Goal: Task Accomplishment & Management: Complete application form

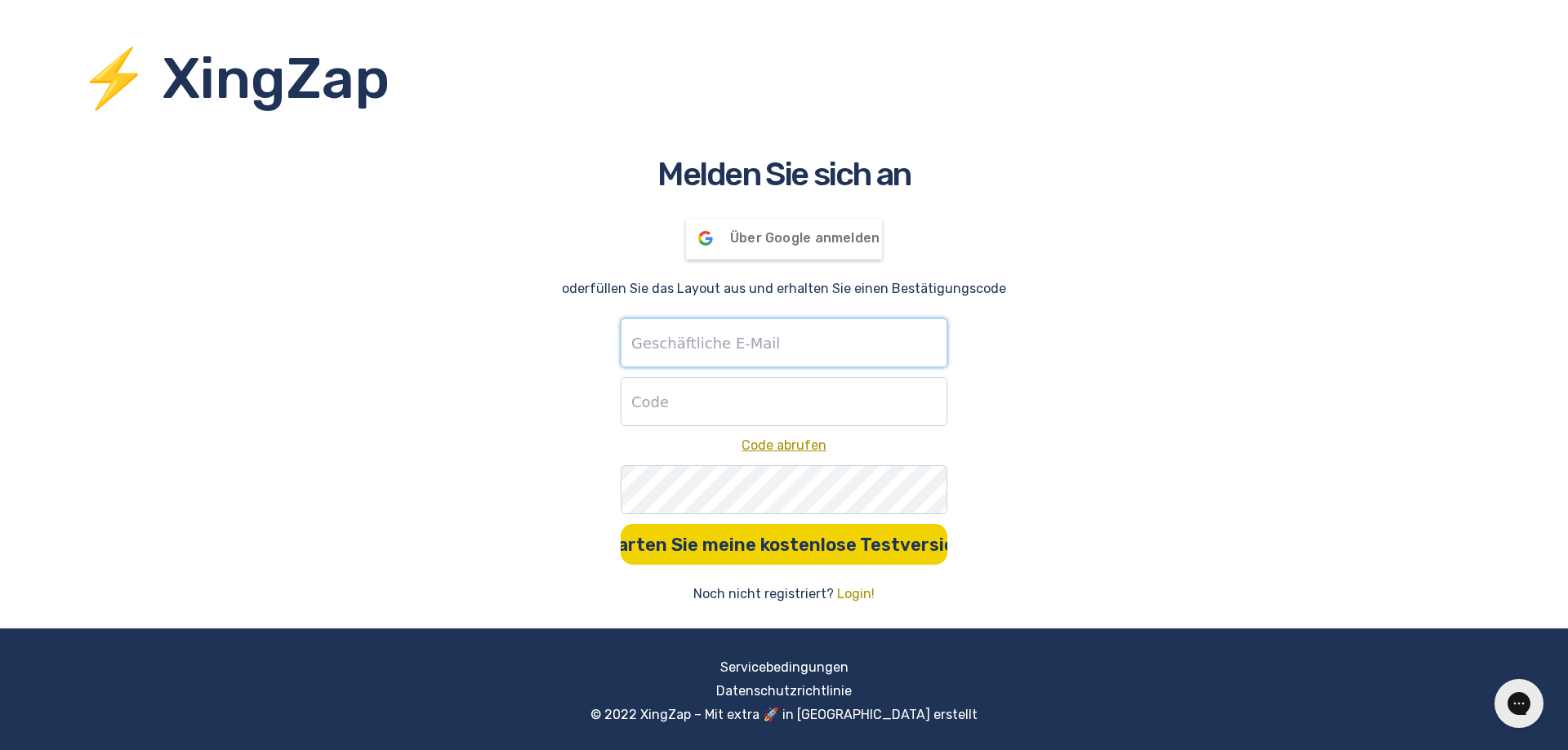
click at [729, 346] on input "text" at bounding box center [784, 343] width 326 height 49
type input "[EMAIL_ADDRESS][DOMAIN_NAME]"
click at [846, 593] on font "Login!" at bounding box center [856, 594] width 38 height 16
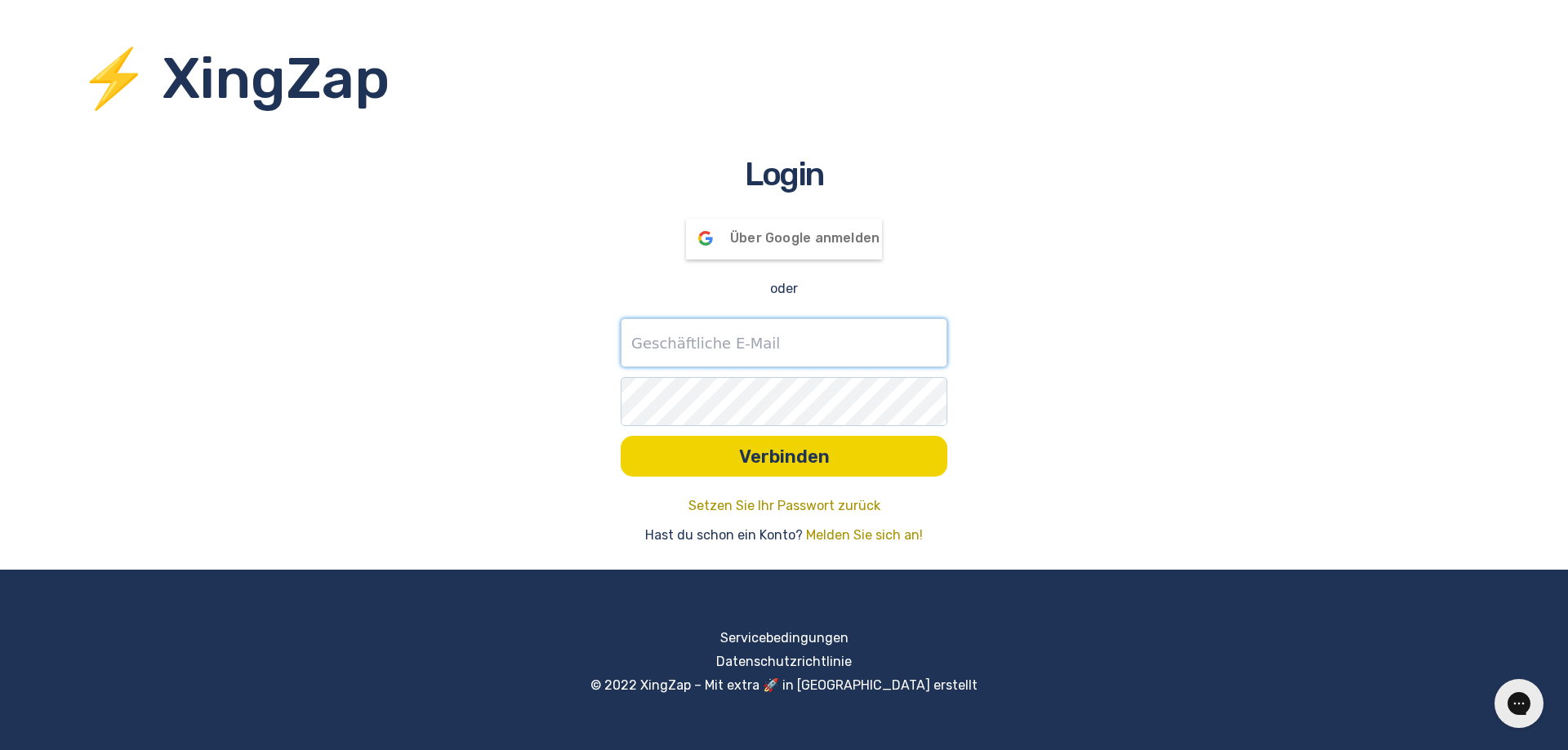
click at [694, 350] on input "text" at bounding box center [784, 343] width 326 height 49
type input "[EMAIL_ADDRESS][DOMAIN_NAME]"
click at [881, 538] on div "Setzen Sie Ihr Passwort zurück Hast du schon ein Konto? Melden Sie sich an!" at bounding box center [784, 521] width 1568 height 49
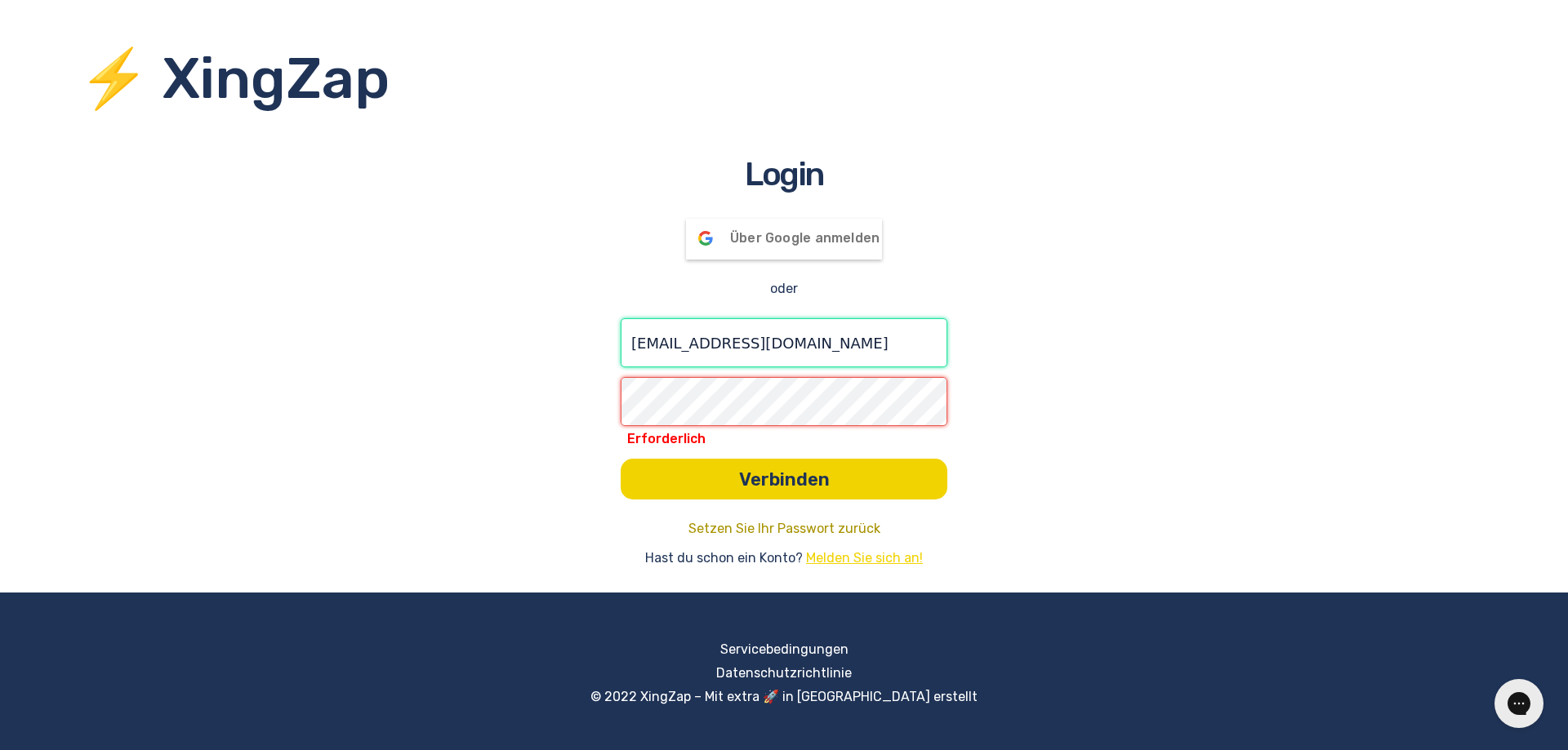
click at [834, 560] on font "Melden Sie sich an!" at bounding box center [864, 558] width 117 height 16
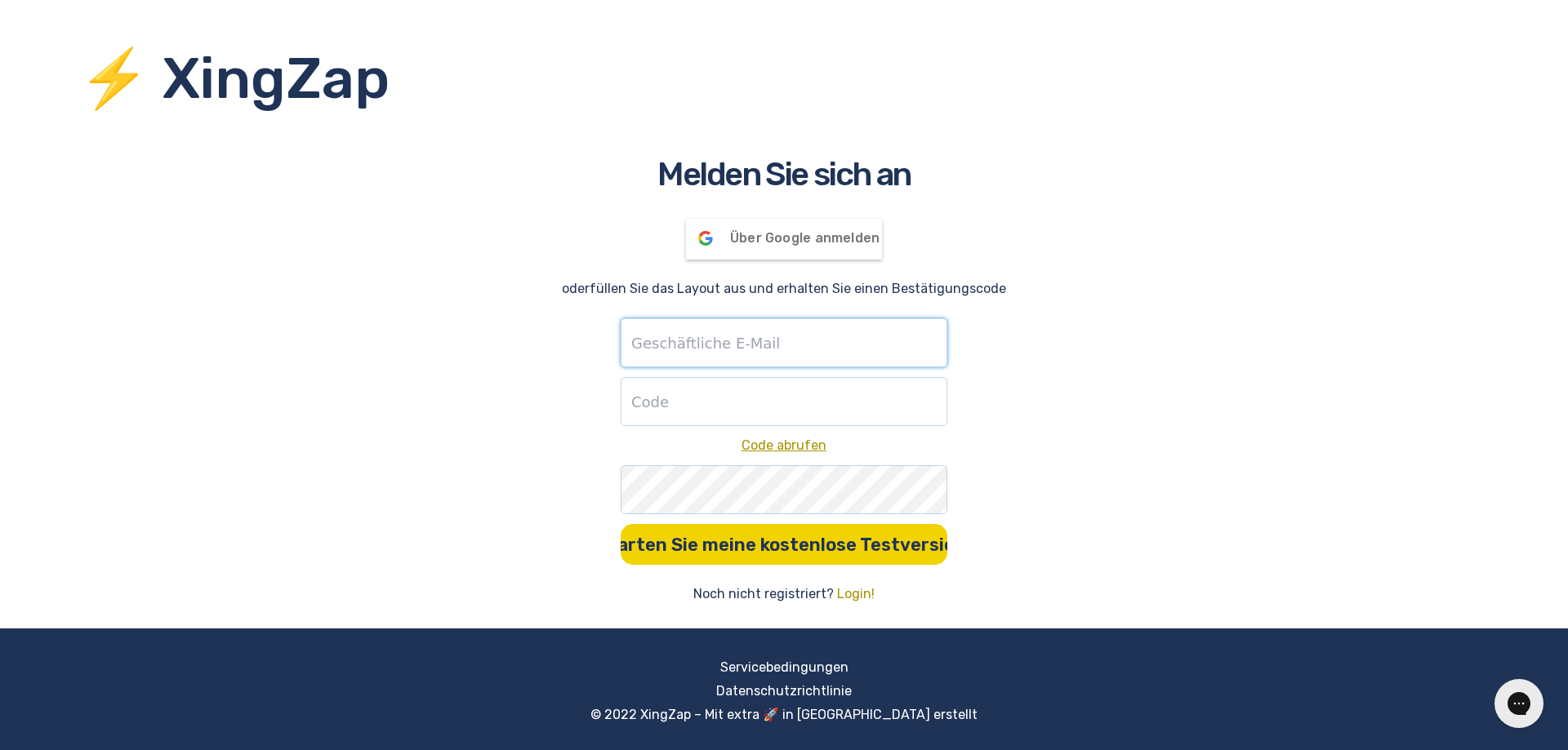
click at [680, 340] on input "text" at bounding box center [784, 343] width 326 height 49
type input "[EMAIL_ADDRESS][DOMAIN_NAME]"
click at [929, 400] on input "1" at bounding box center [784, 402] width 326 height 49
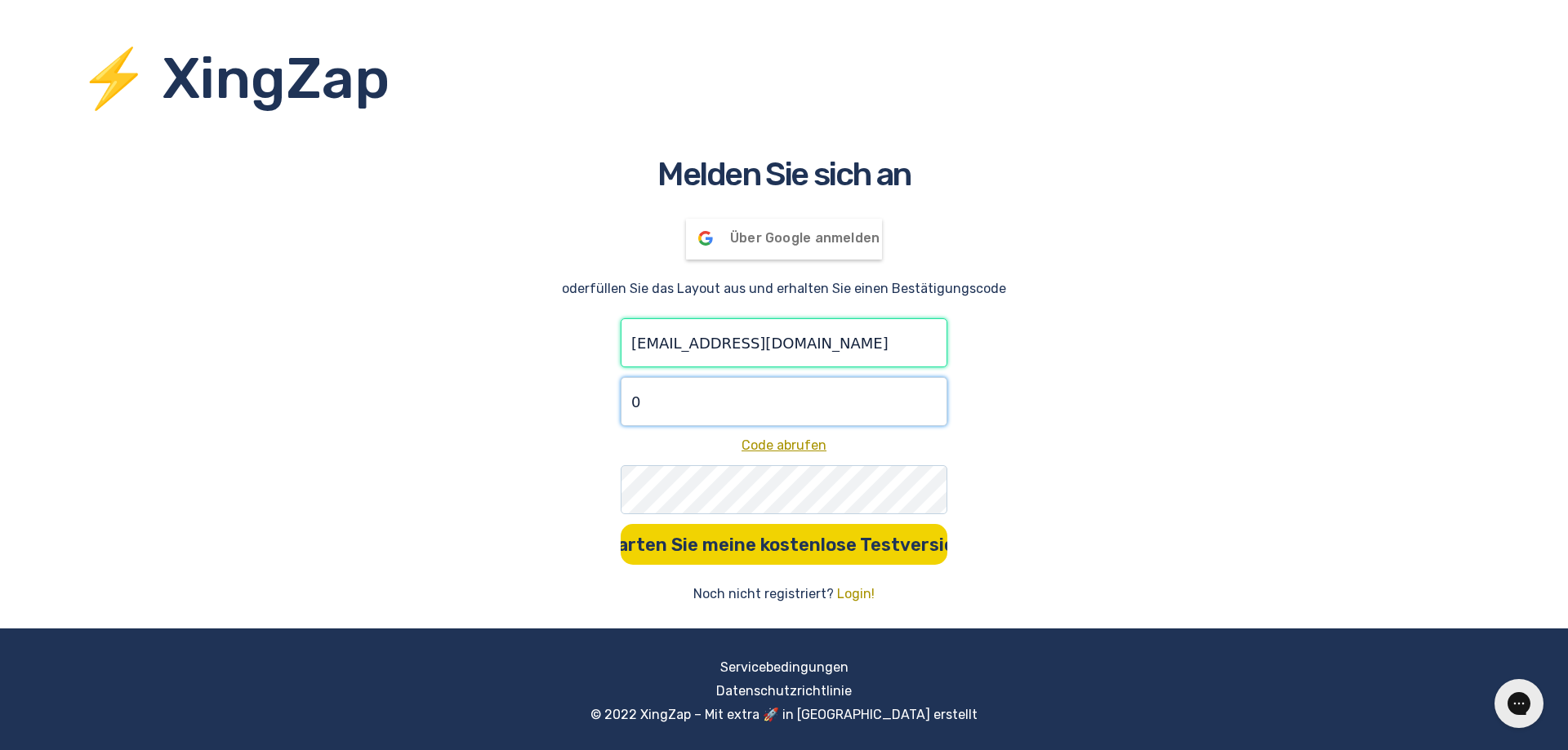
type input "0"
click at [929, 408] on input "0" at bounding box center [784, 402] width 326 height 49
click at [843, 398] on input "0" at bounding box center [784, 402] width 326 height 49
drag, startPoint x: 669, startPoint y: 399, endPoint x: 593, endPoint y: 396, distance: 76.1
click at [593, 396] on div "Melden Sie sich an Über Google anmelden Über Google angemeldet oder füllen Sie …" at bounding box center [784, 377] width 1568 height 454
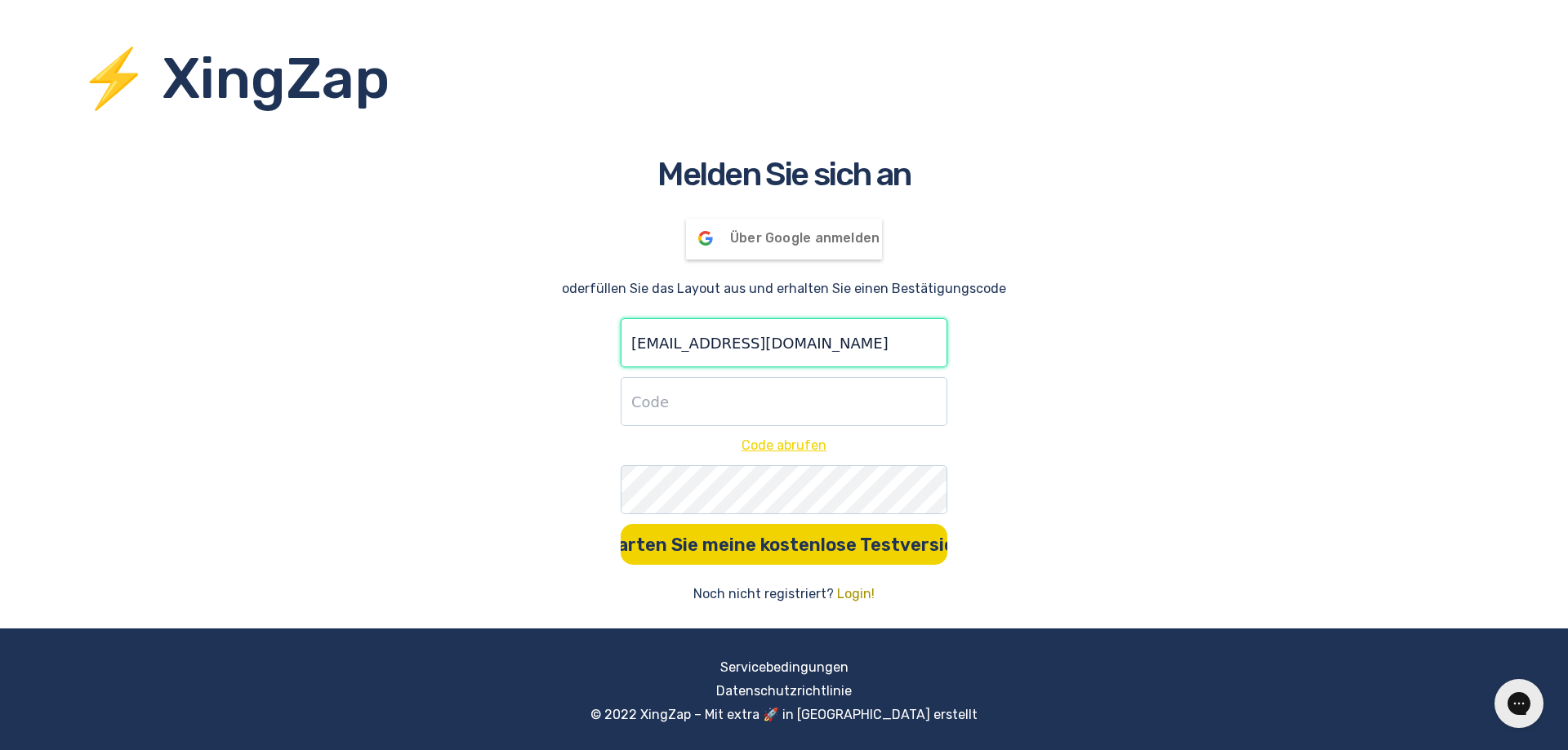
click at [779, 446] on div "Code abrufen" at bounding box center [784, 416] width 326 height 78
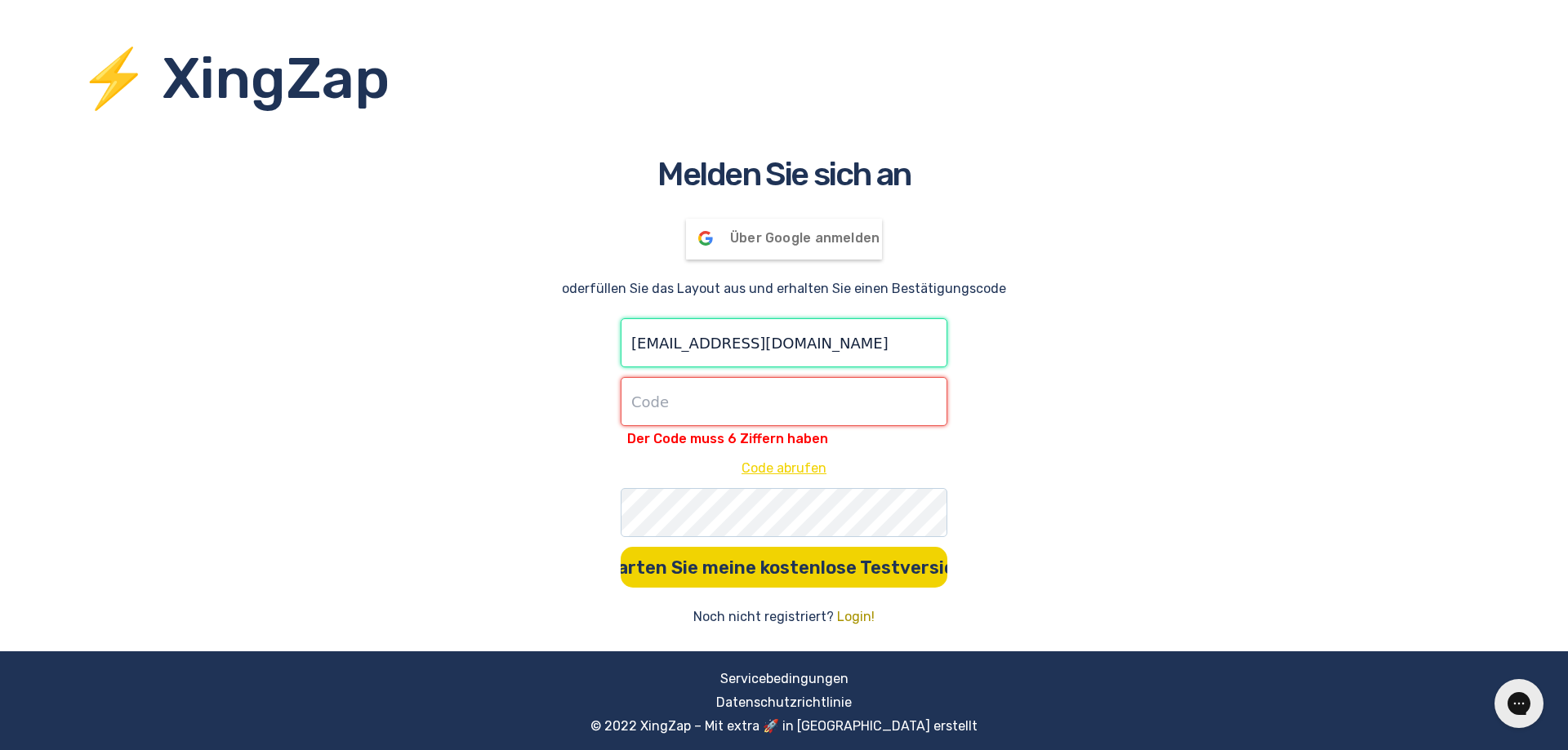
click at [784, 468] on font "Code abrufen" at bounding box center [784, 468] width 85 height 16
click at [725, 417] on input "number" at bounding box center [784, 402] width 326 height 49
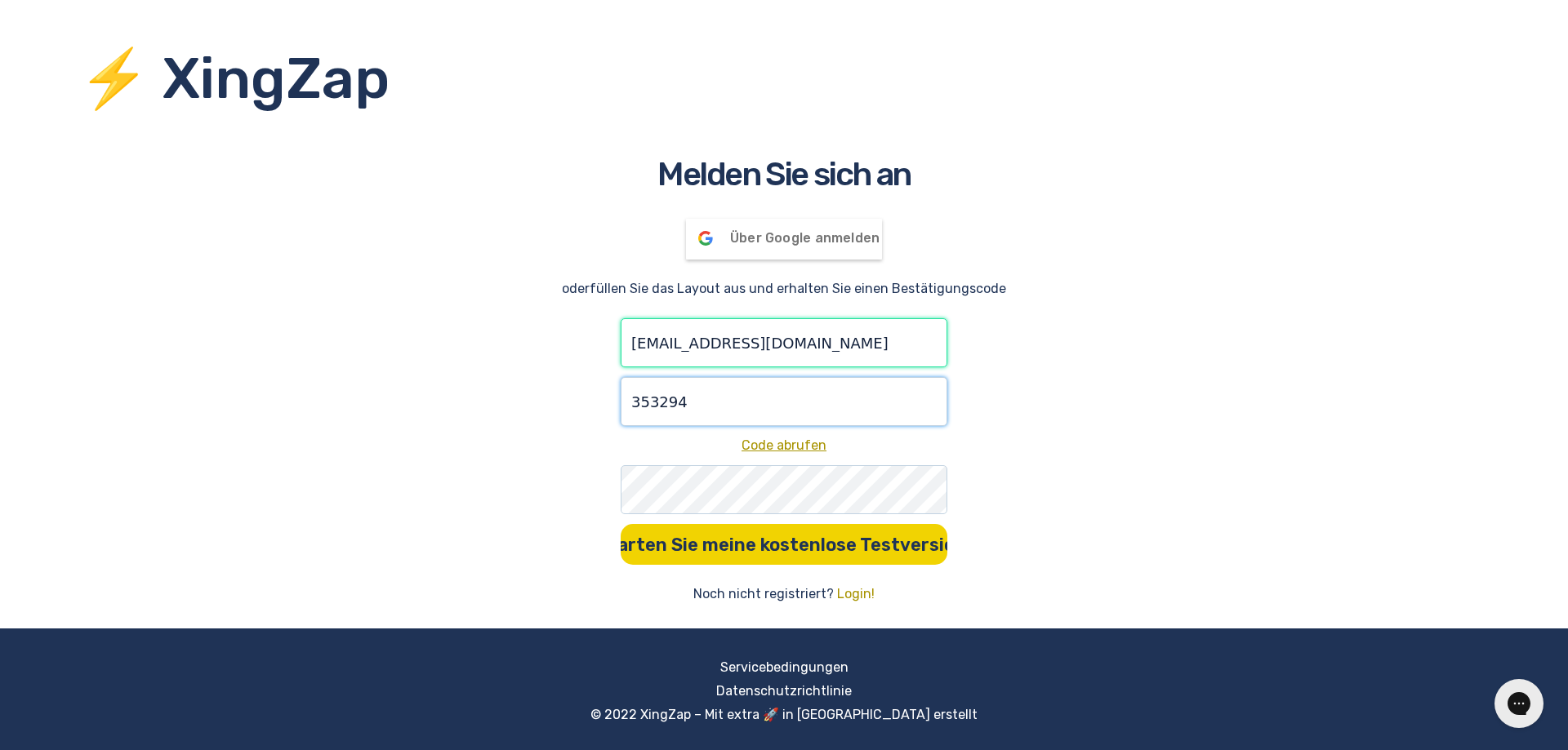
type input "353294"
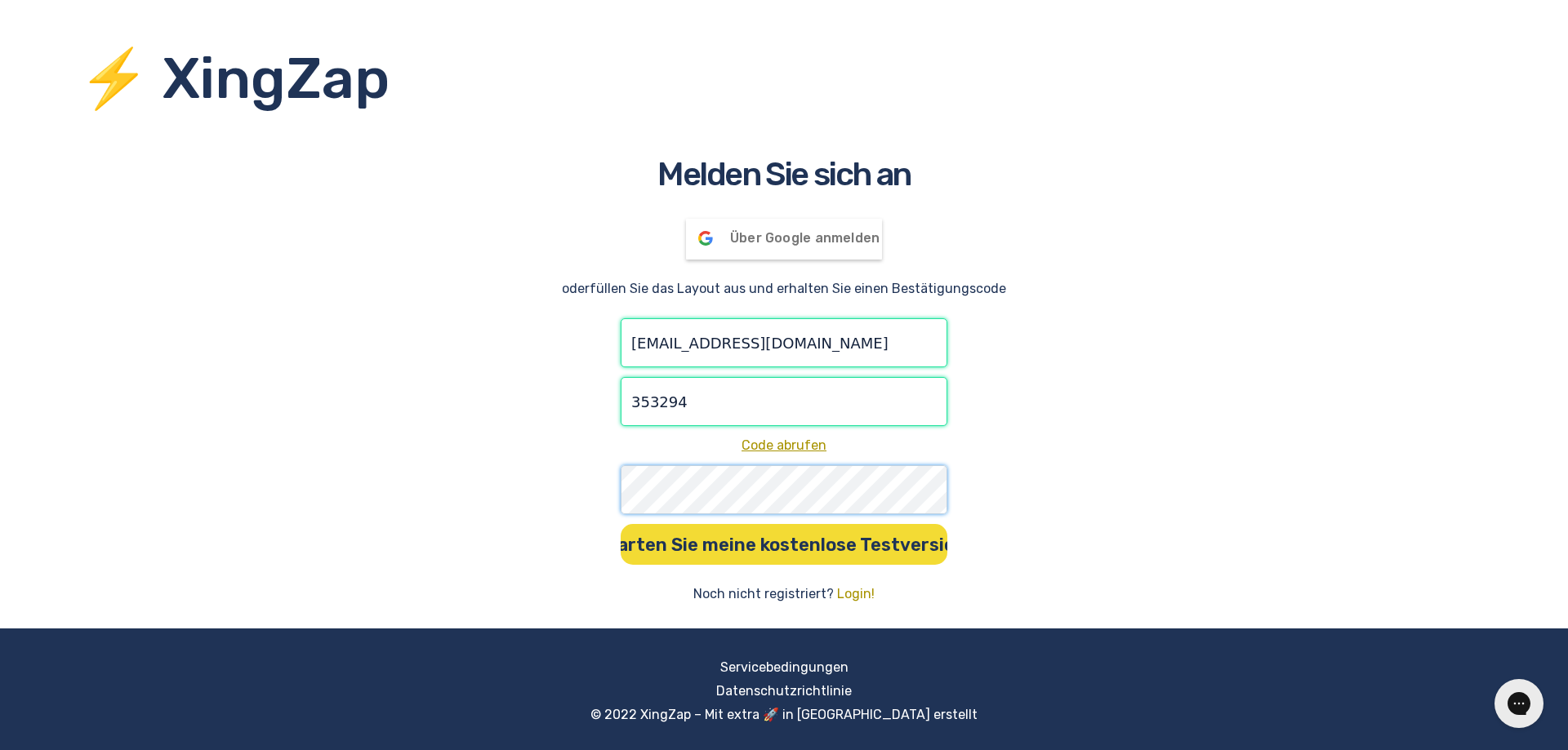
click at [620, 525] on button "Starten Sie meine kostenlose Testversion!" at bounding box center [784, 545] width 326 height 41
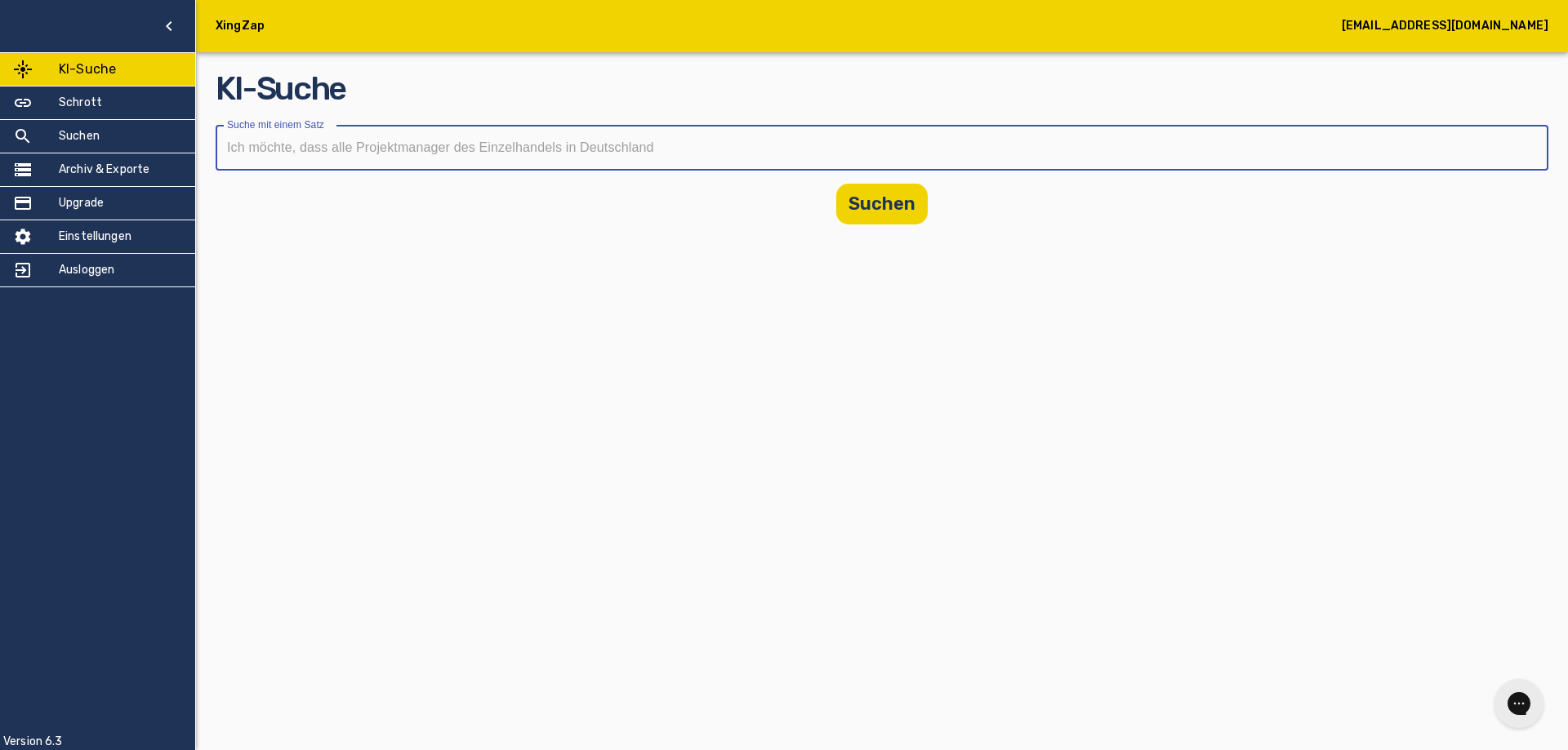
click at [332, 155] on input "text" at bounding box center [877, 147] width 1321 height 46
drag, startPoint x: 425, startPoint y: 149, endPoint x: 346, endPoint y: 148, distance: 79.0
click at [346, 148] on input "[PERSON_NAME], [PERSON_NAME]" at bounding box center [854, 147] width 1276 height 46
paste input "-Peipers GmbH"
click at [867, 204] on button "Suchen" at bounding box center [882, 204] width 91 height 41
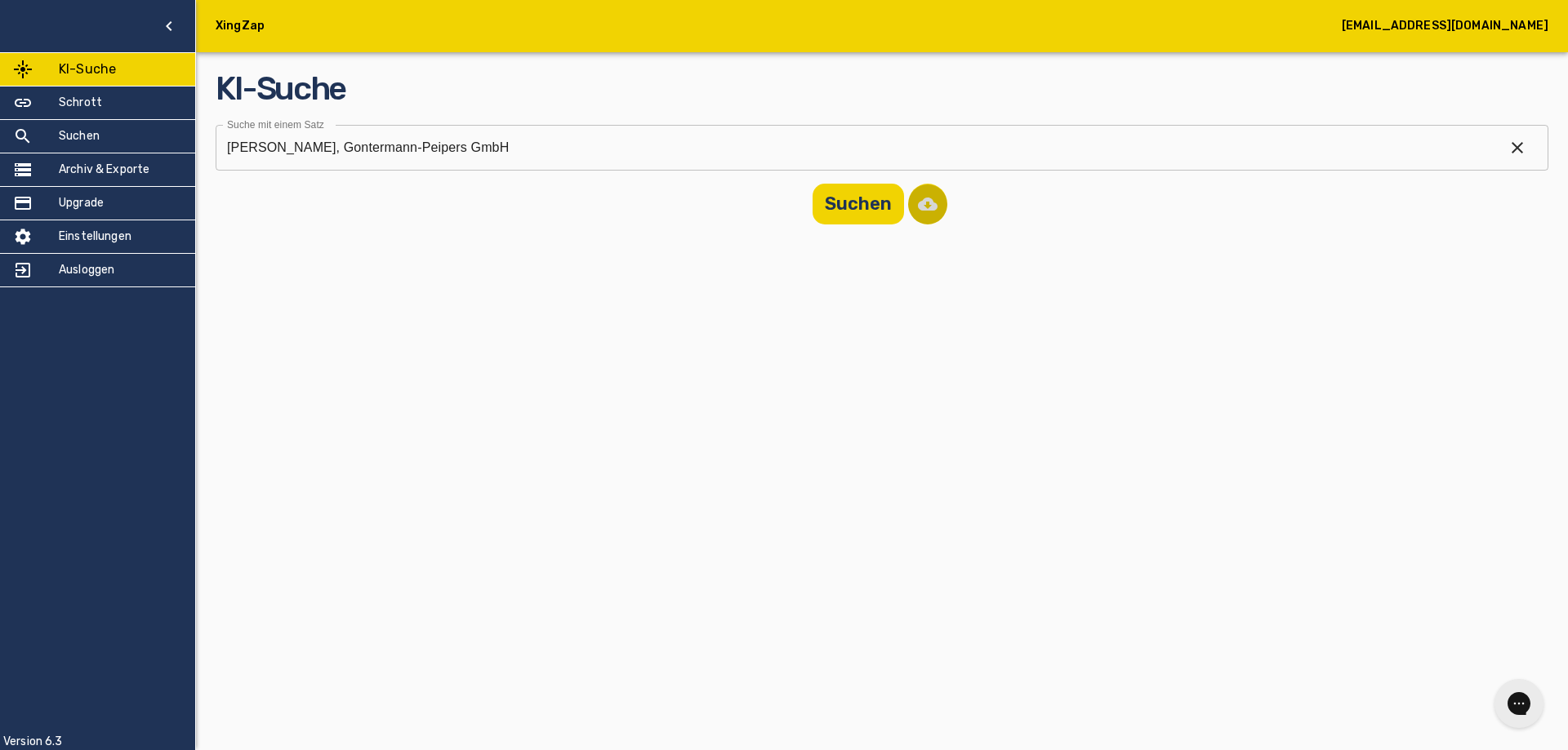
click at [927, 205] on button "button" at bounding box center [927, 204] width 39 height 41
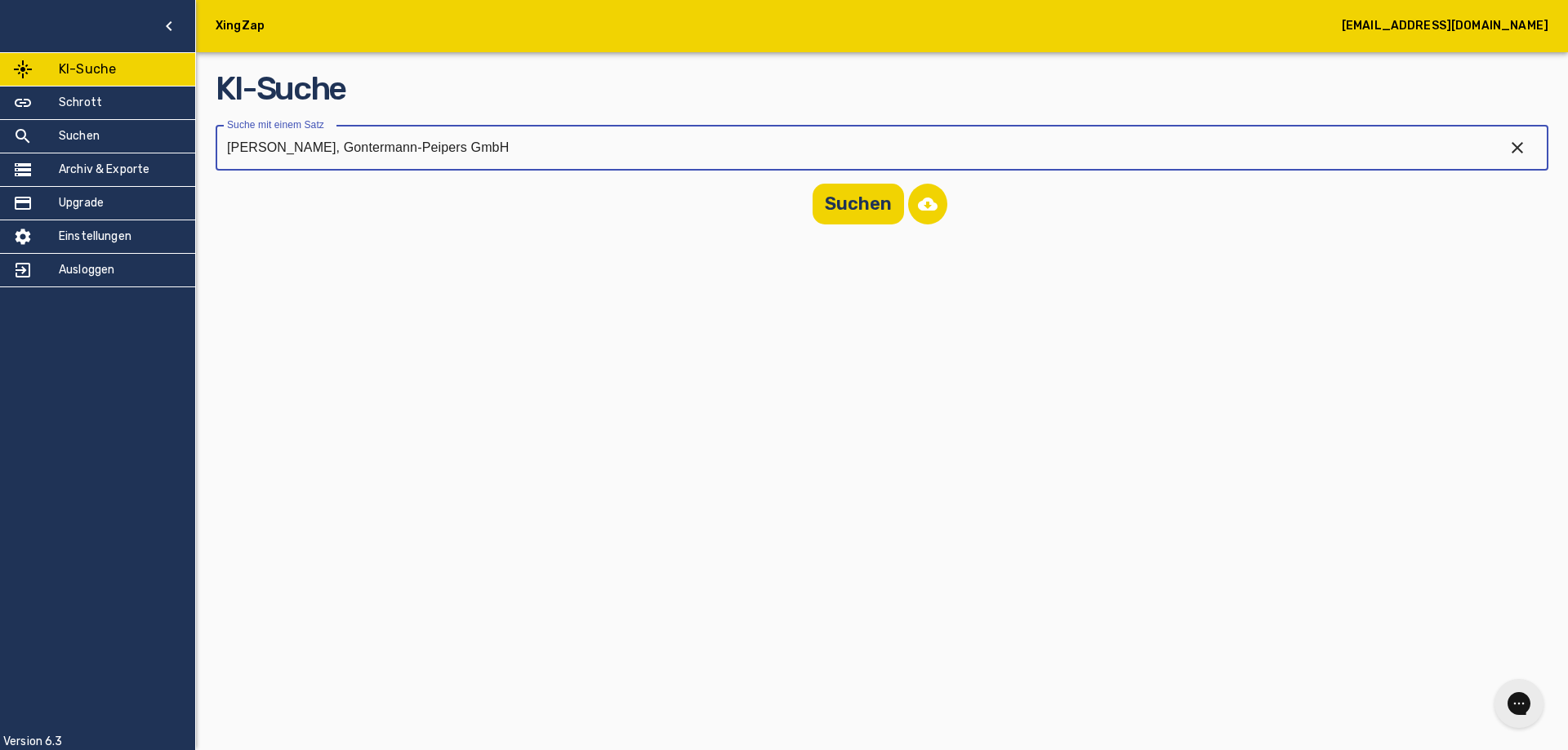
drag, startPoint x: 519, startPoint y: 146, endPoint x: 338, endPoint y: 151, distance: 181.1
click at [338, 151] on input "[PERSON_NAME], Gontermann-Peipers GmbH" at bounding box center [854, 147] width 1276 height 46
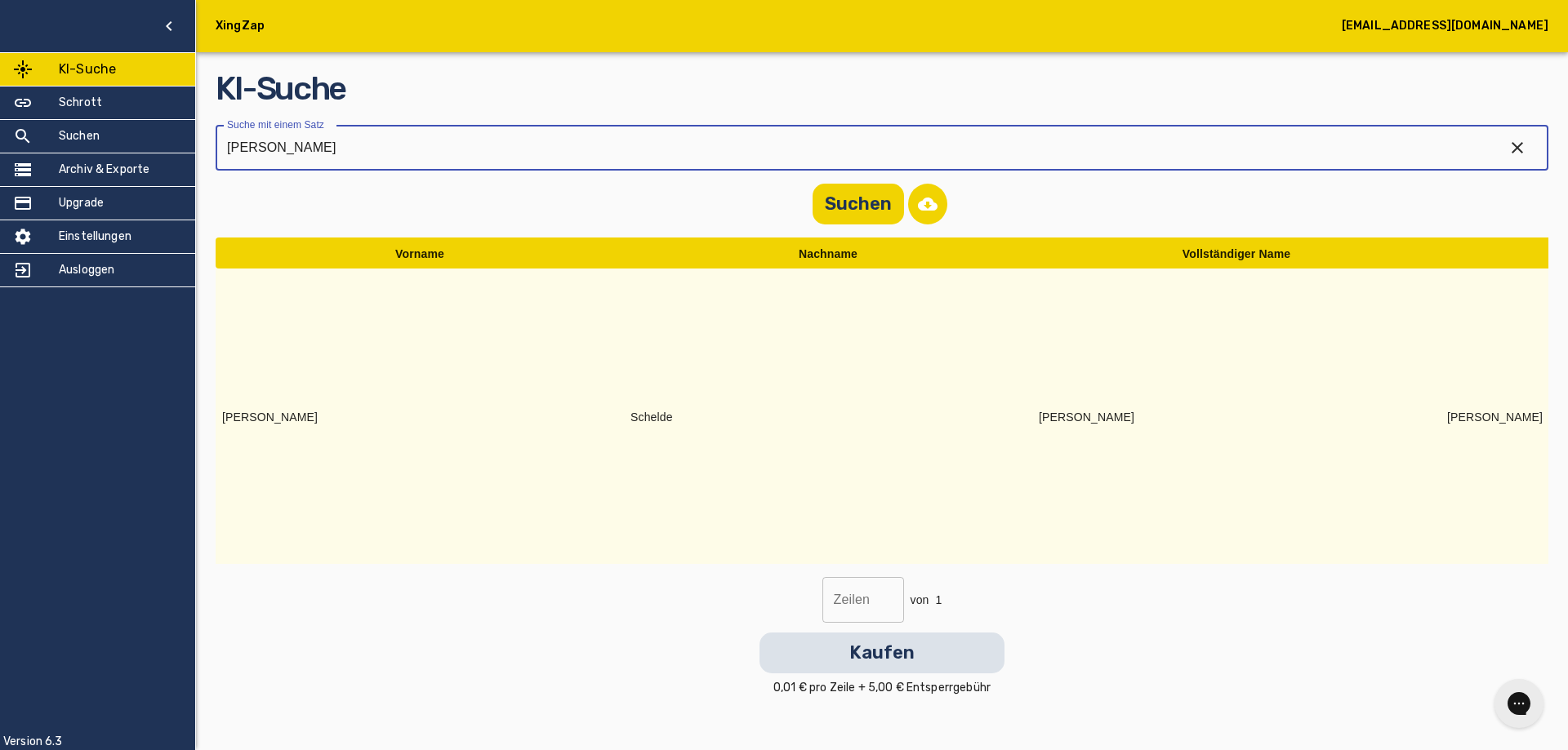
drag, startPoint x: 370, startPoint y: 151, endPoint x: 186, endPoint y: 153, distance: 184.0
click at [186, 153] on div "[PERSON_NAME] [PERSON_NAME][EMAIL_ADDRESS][DOMAIN_NAME] KI-Suche Schrott Suchen…" at bounding box center [784, 358] width 1568 height 716
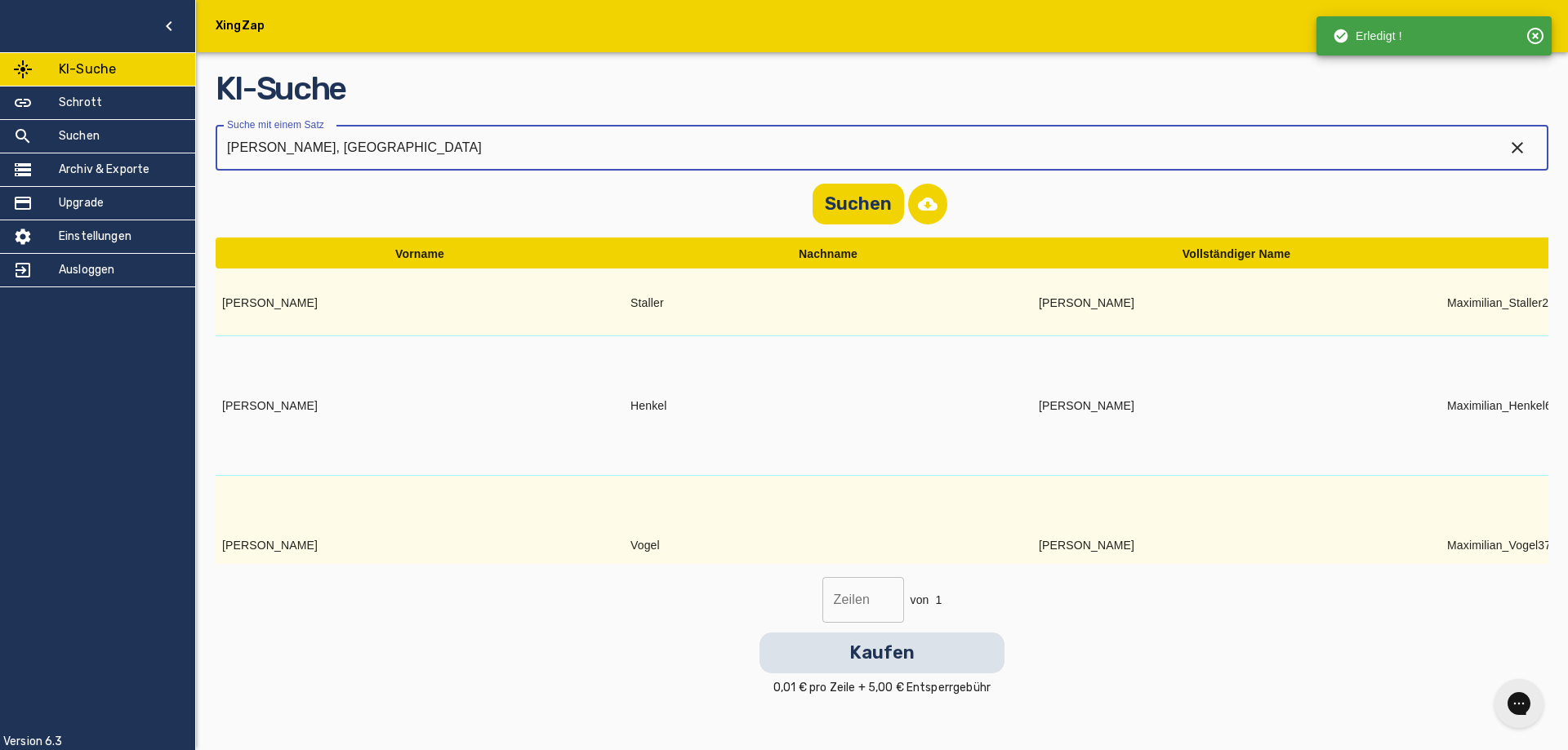
drag, startPoint x: 399, startPoint y: 144, endPoint x: 342, endPoint y: 144, distance: 57.0
click at [342, 144] on input "[PERSON_NAME], [GEOGRAPHIC_DATA]" at bounding box center [854, 147] width 1276 height 46
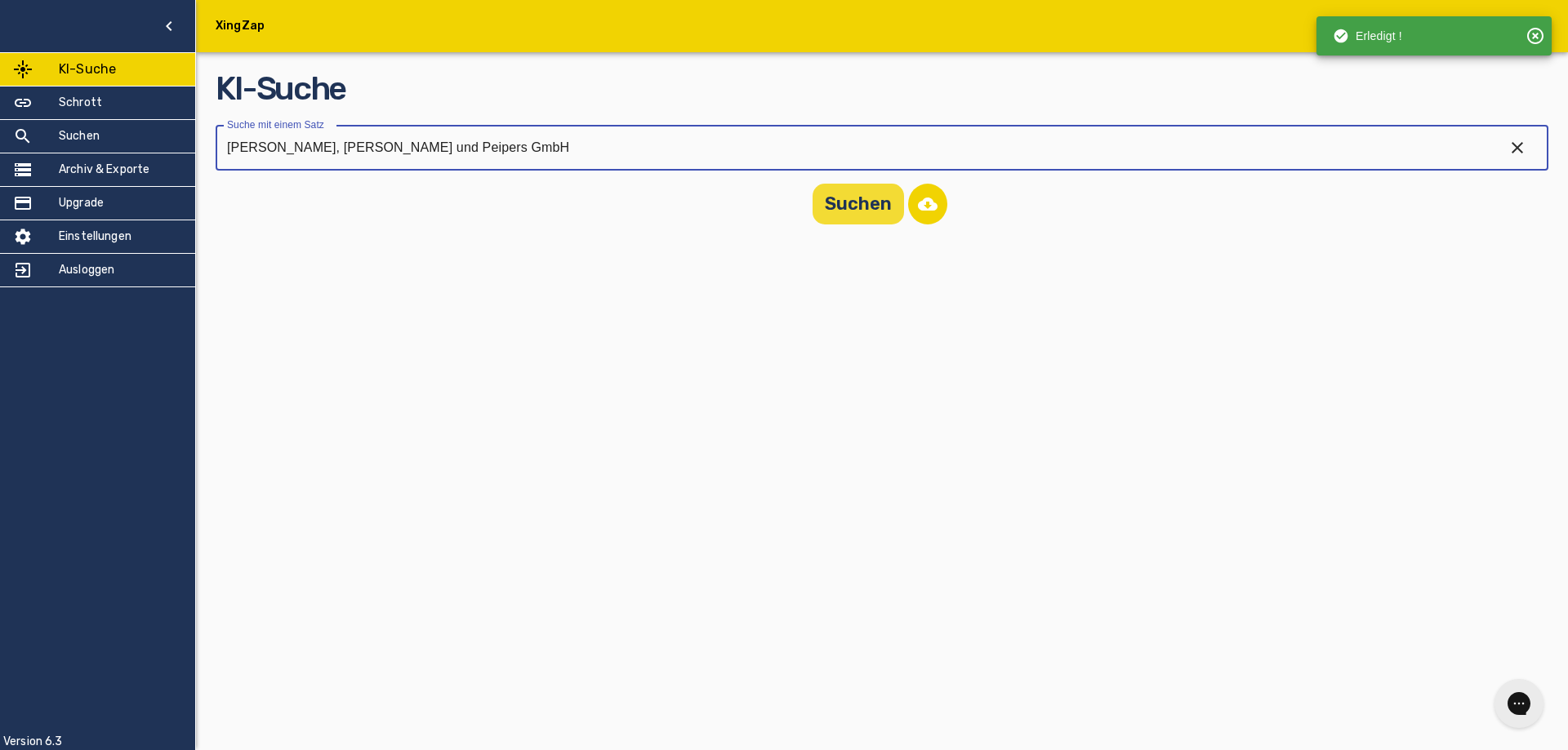
click at [856, 209] on button "Suchen" at bounding box center [858, 204] width 91 height 41
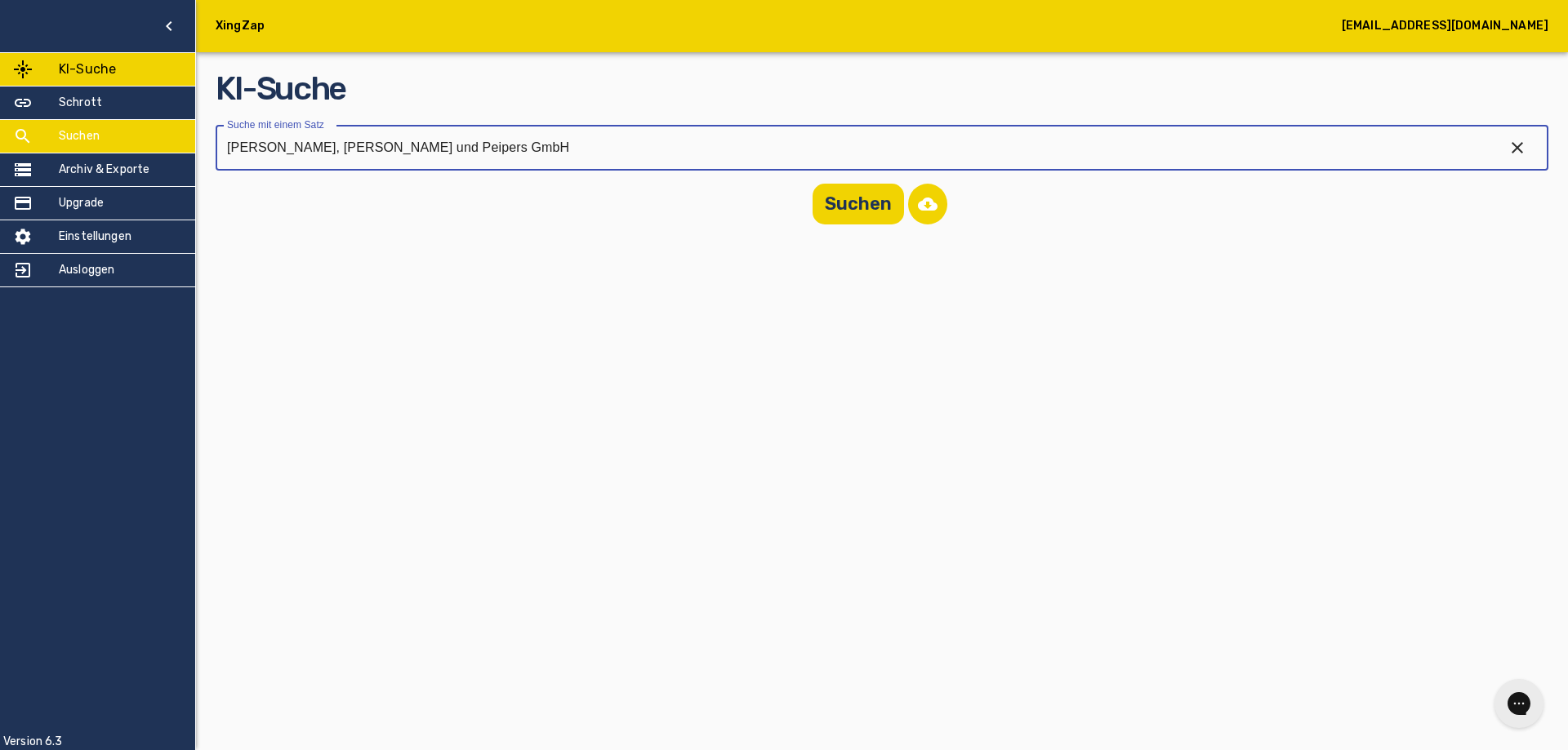
drag, startPoint x: 557, startPoint y: 147, endPoint x: 114, endPoint y: 144, distance: 443.0
click at [114, 144] on div "[PERSON_NAME] [PERSON_NAME][EMAIL_ADDRESS][DOMAIN_NAME] KI-Suche Schrott Suchen…" at bounding box center [784, 122] width 1568 height 244
type input "[PERSON_NAME]"
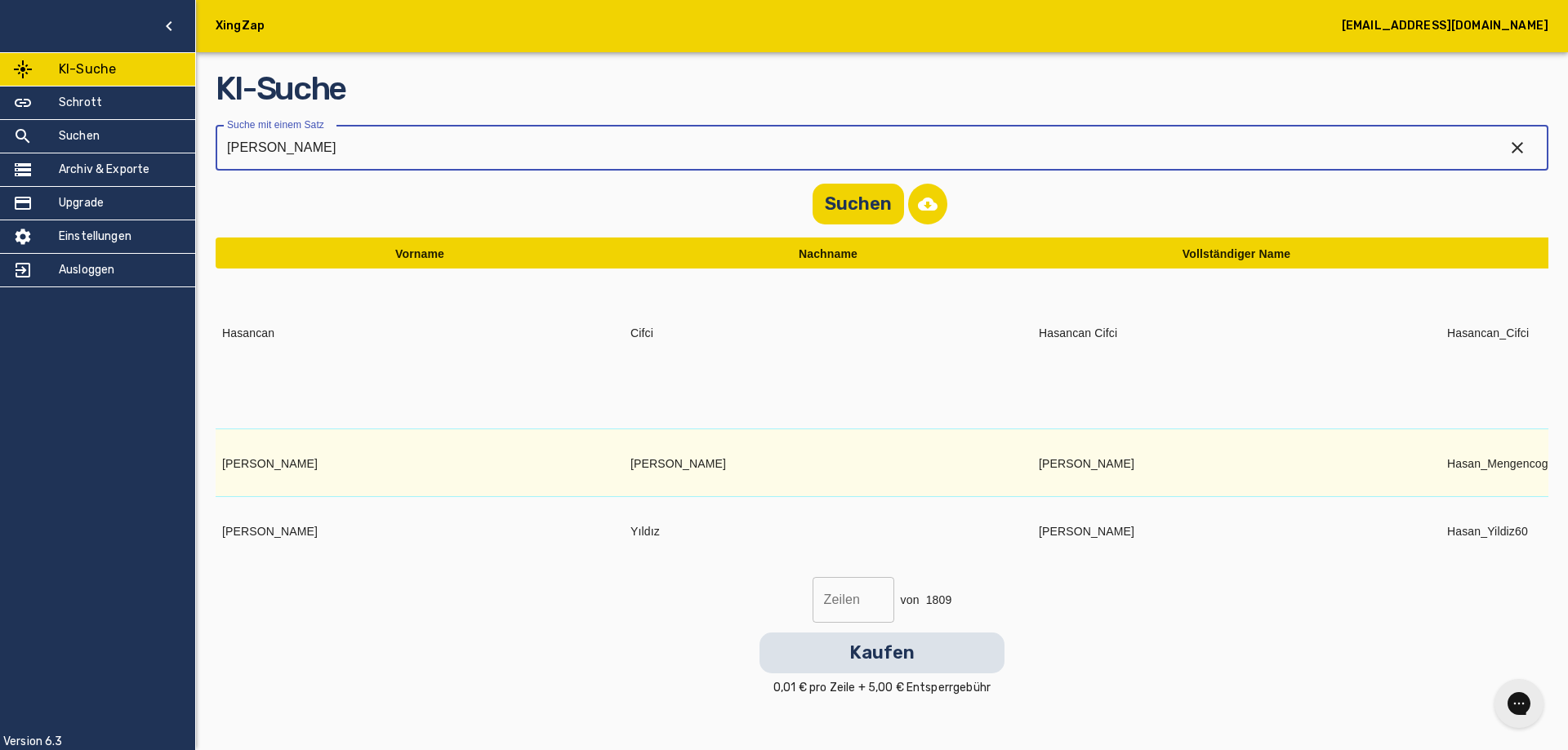
scroll to position [827, 0]
